Goal: Task Accomplishment & Management: Use online tool/utility

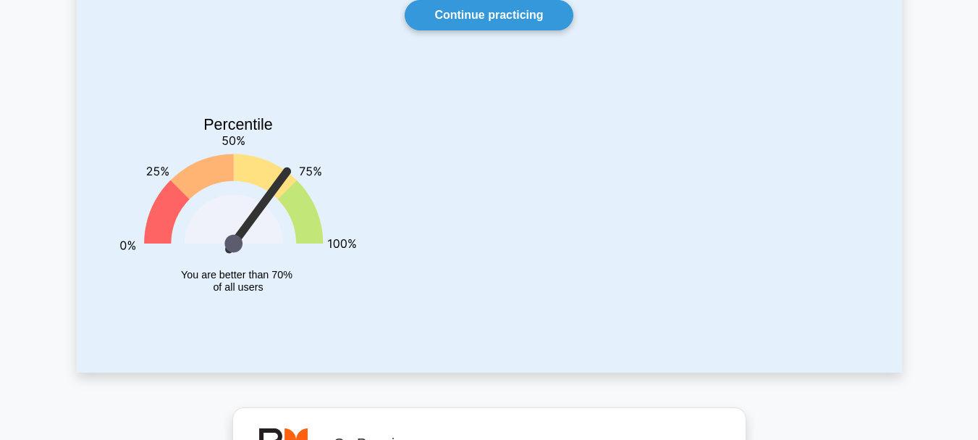
drag, startPoint x: 0, startPoint y: 0, endPoint x: 451, endPoint y: 117, distance: 466.0
click at [451, 117] on div at bounding box center [616, 192] width 503 height 255
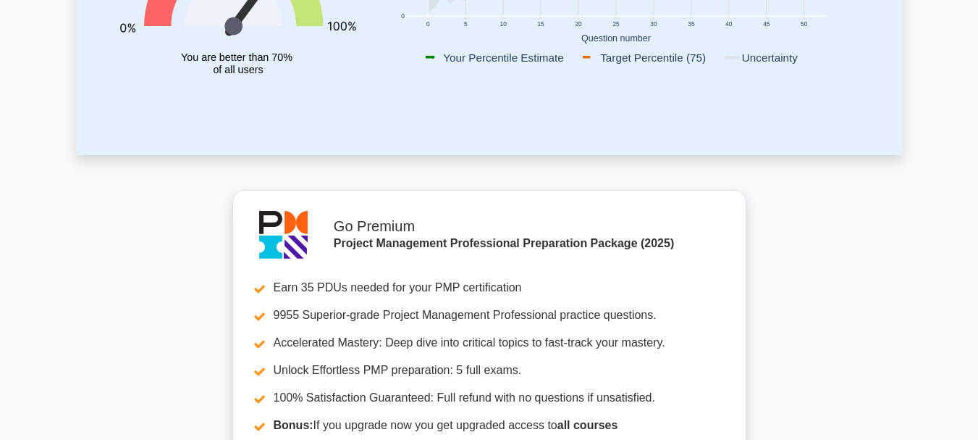
scroll to position [72, 0]
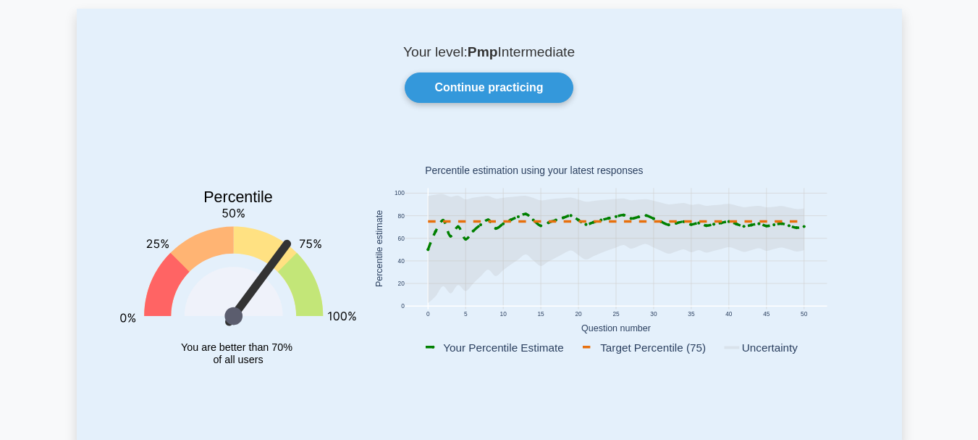
drag, startPoint x: 516, startPoint y: 183, endPoint x: 498, endPoint y: 172, distance: 21.1
click at [517, 184] on rect at bounding box center [616, 251] width 503 height 226
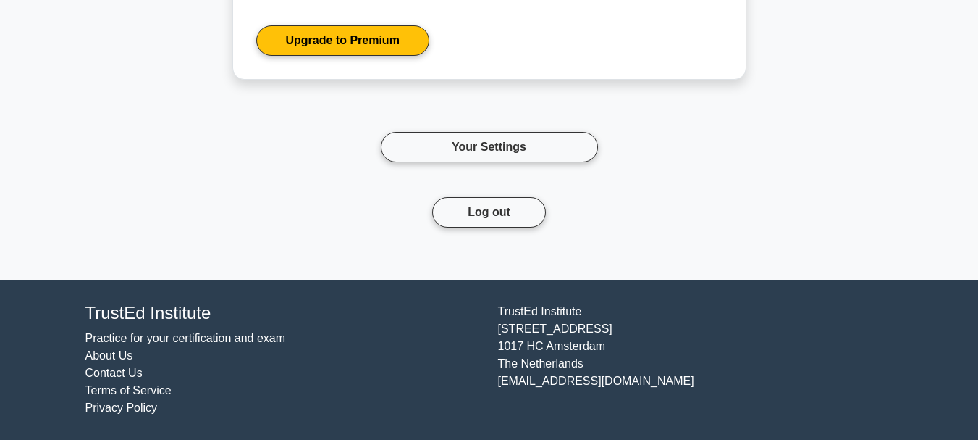
scroll to position [1445, 0]
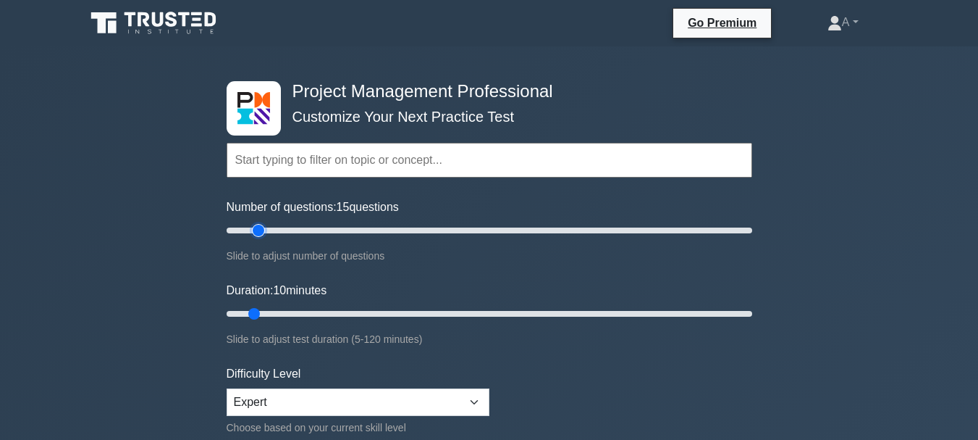
drag, startPoint x: 247, startPoint y: 232, endPoint x: 259, endPoint y: 232, distance: 11.6
type input "15"
click at [259, 232] on input "Number of questions: 15 questions" at bounding box center [490, 230] width 526 height 17
drag, startPoint x: 255, startPoint y: 316, endPoint x: 267, endPoint y: 316, distance: 12.3
type input "15"
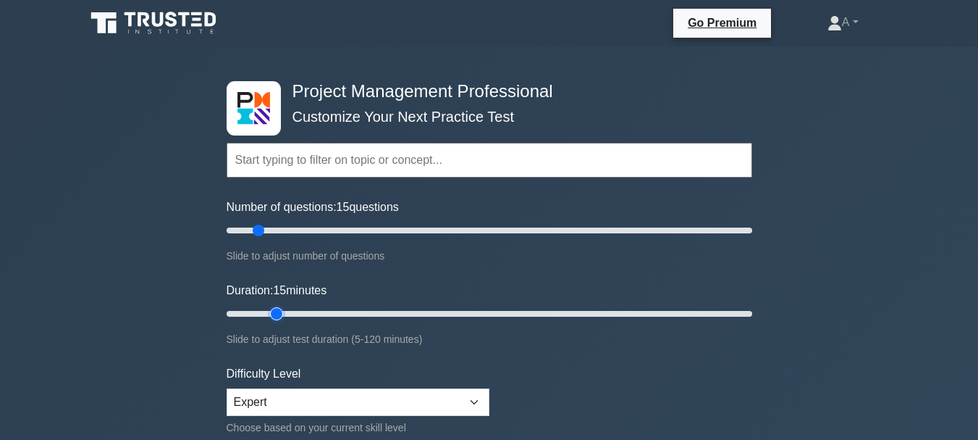
click at [267, 316] on input "Duration: 15 minutes" at bounding box center [490, 313] width 526 height 17
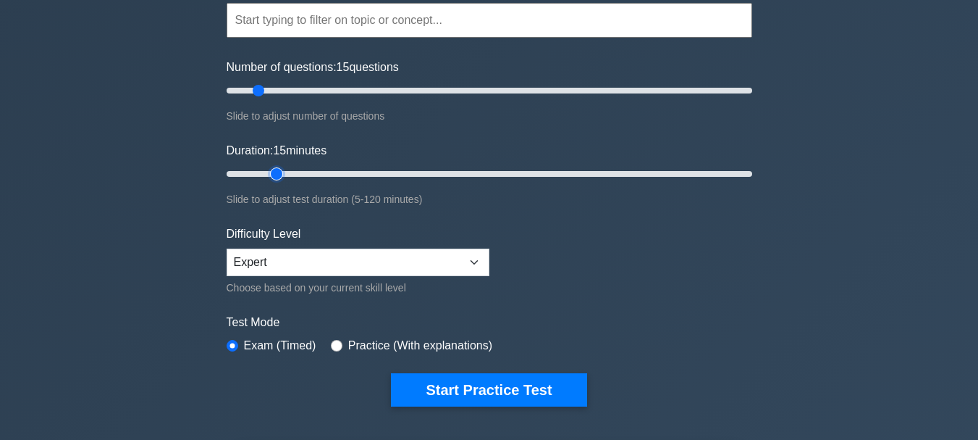
scroll to position [145, 0]
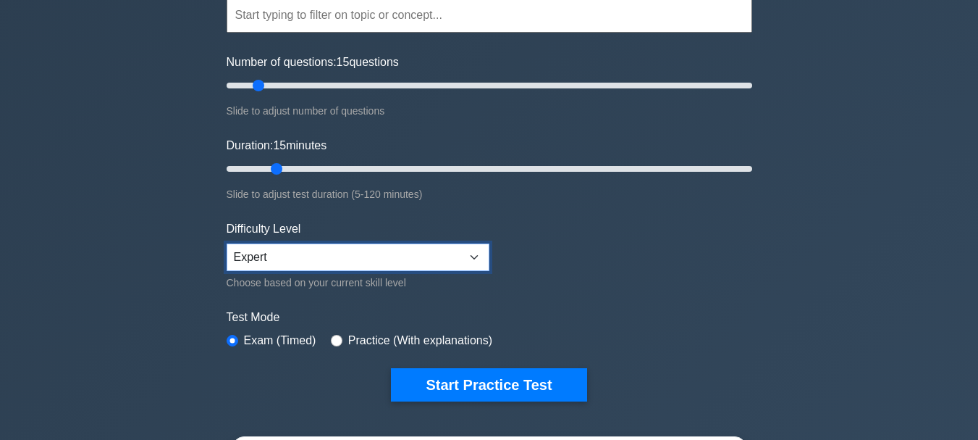
click at [395, 253] on select "Beginner Intermediate Expert" at bounding box center [358, 257] width 263 height 28
click at [227, 243] on select "Beginner Intermediate Expert" at bounding box center [358, 257] width 263 height 28
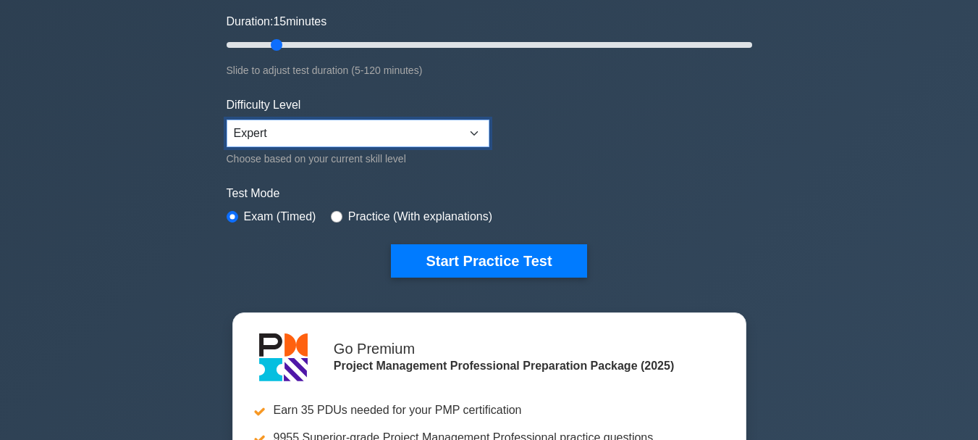
scroll to position [290, 0]
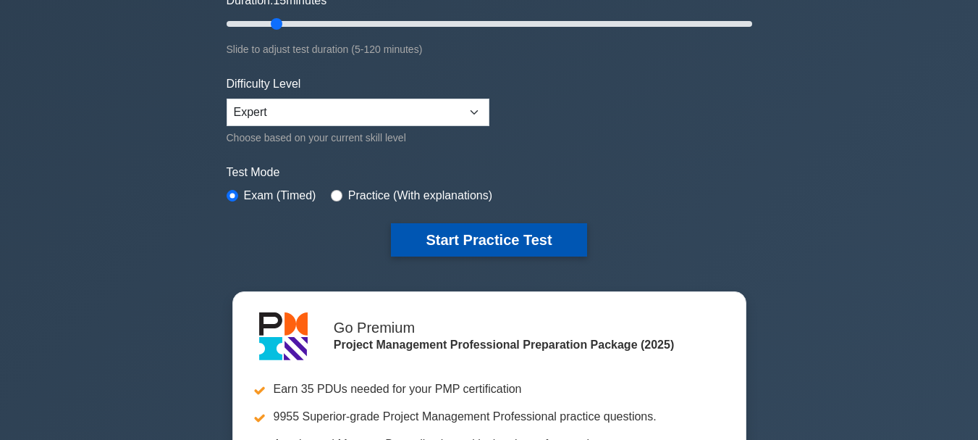
click at [488, 235] on button "Start Practice Test" at bounding box center [489, 239] width 196 height 33
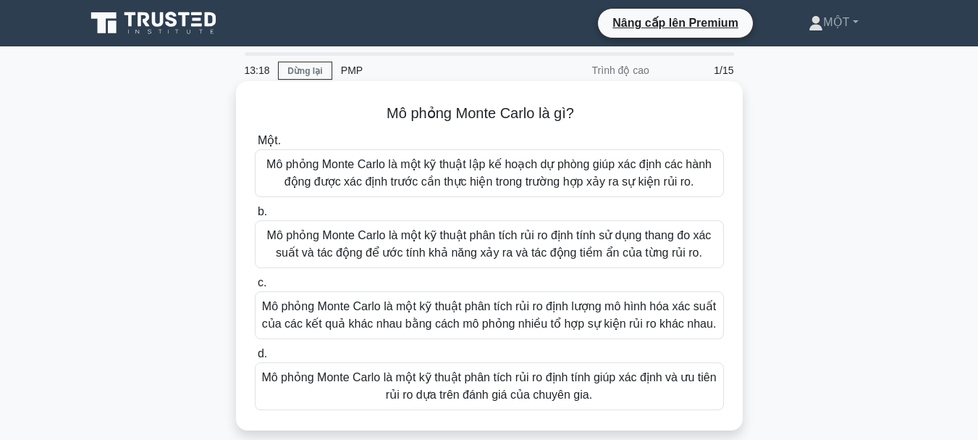
click at [463, 312] on font "Mô phỏng Monte Carlo là một kỹ thuật phân tích rủi ro định lượng mô hình hóa xá…" at bounding box center [489, 315] width 455 height 30
click at [255, 287] on input "c. Mô phỏng Monte Carlo là một kỹ thuật phân tích rủi ro định lượng mô hình hóa…" at bounding box center [255, 282] width 0 height 9
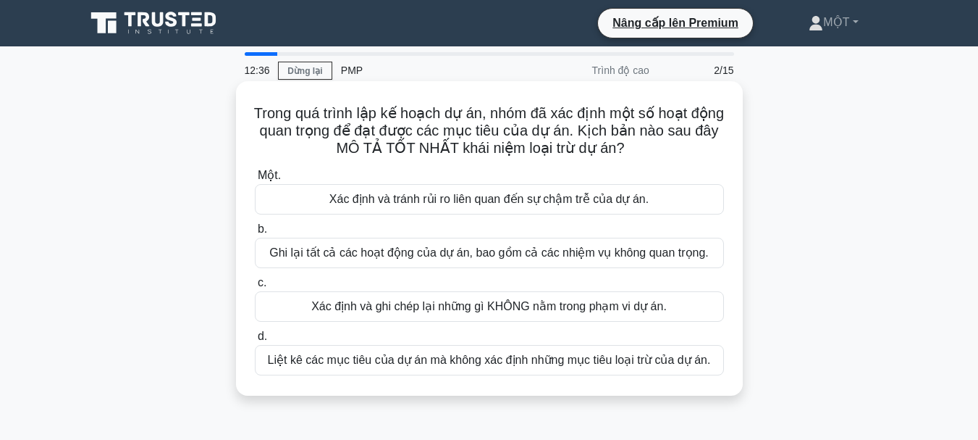
click at [469, 309] on font "Xác định và ghi chép lại những gì KHÔNG nằm trong phạm vi dự án." at bounding box center [489, 306] width 356 height 12
click at [255, 287] on input "c. Xác định và ghi chép lại những gì KHÔNG nằm trong phạm vi dự án." at bounding box center [255, 282] width 0 height 9
